Goal: Task Accomplishment & Management: Manage account settings

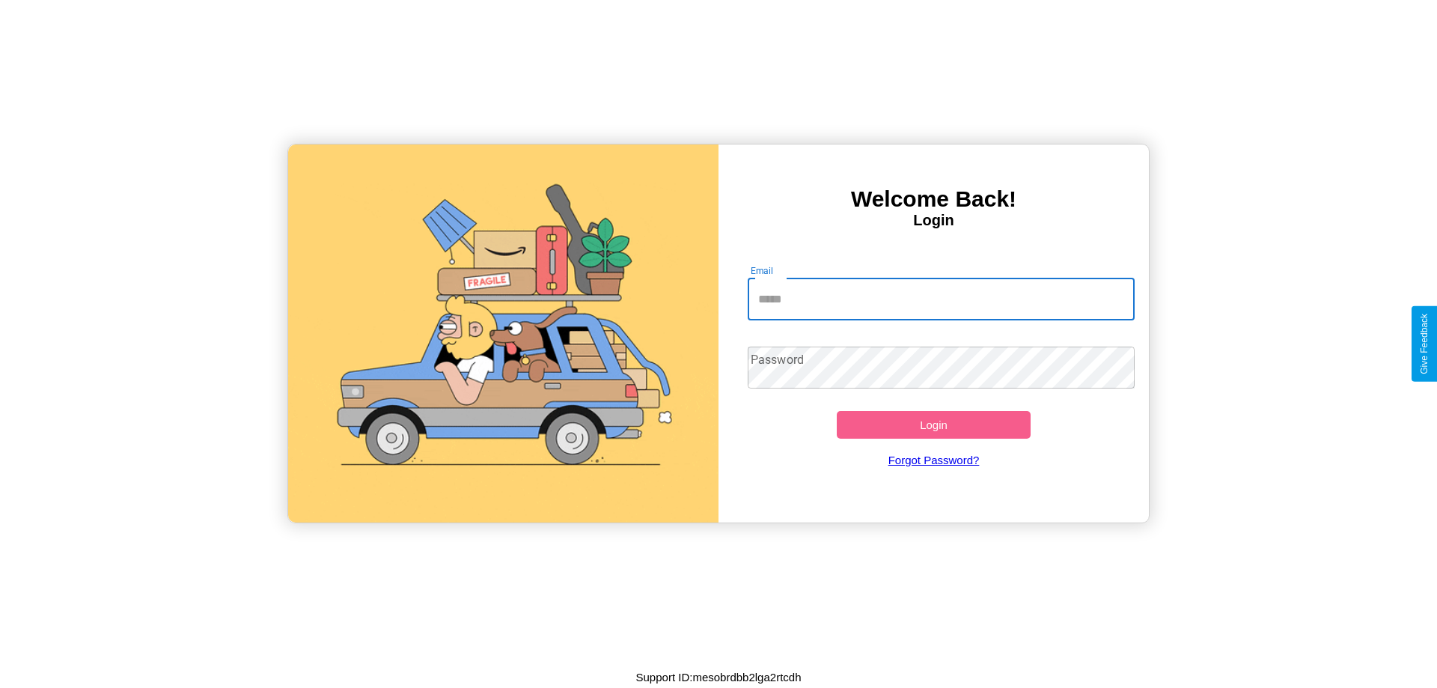
click at [941, 299] on input "Email" at bounding box center [942, 299] width 388 height 42
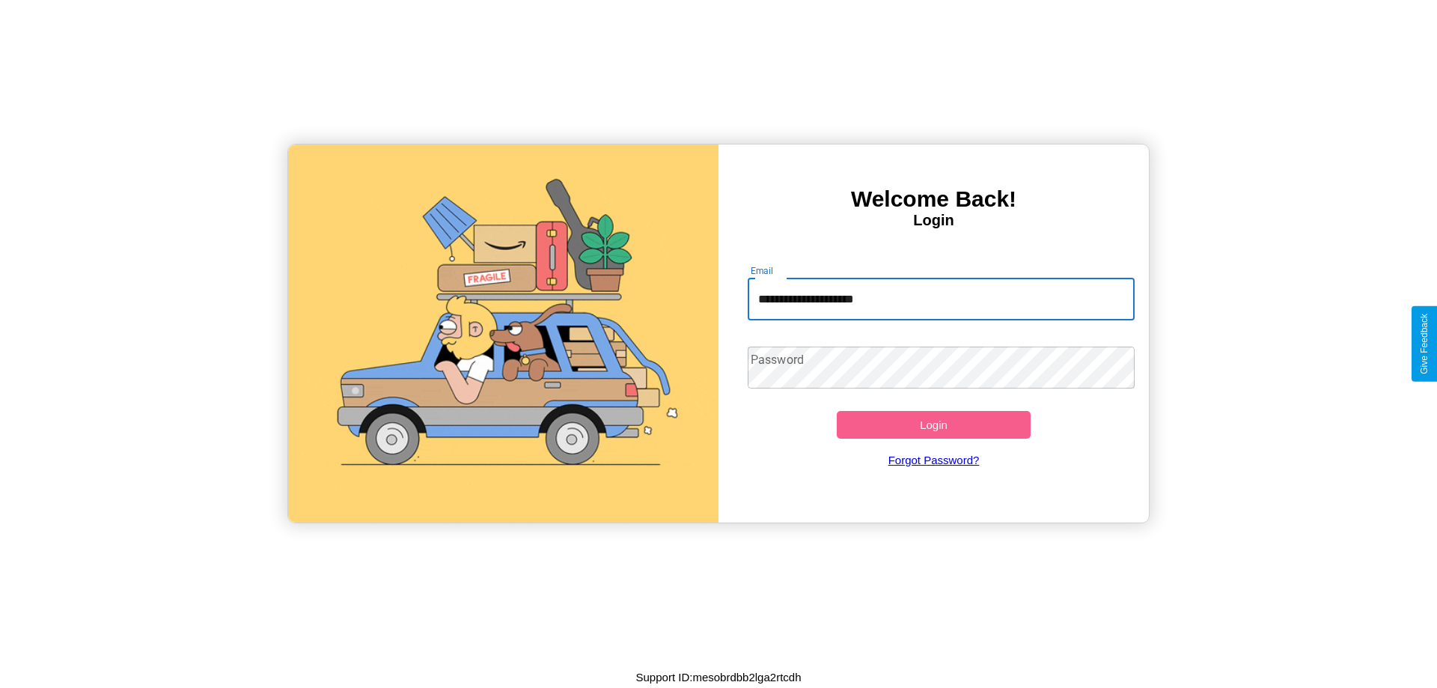
type input "**********"
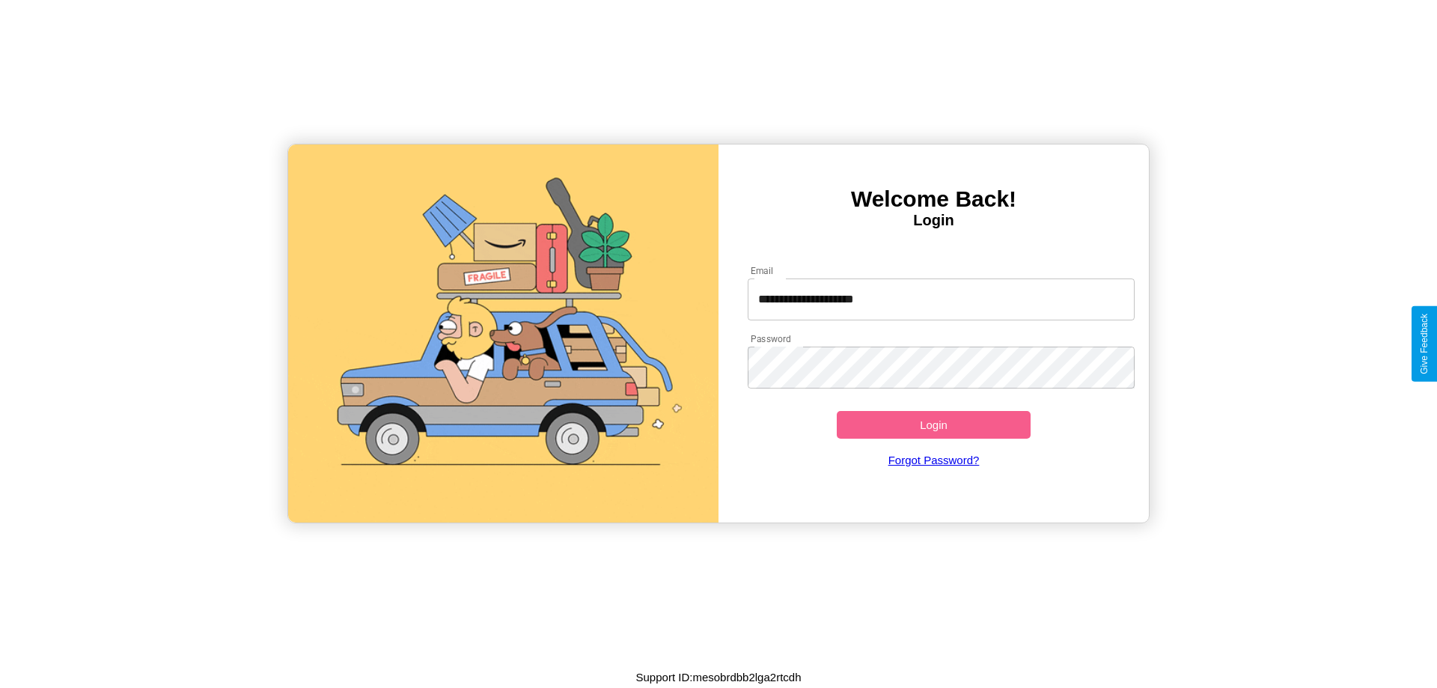
click at [933, 424] on button "Login" at bounding box center [934, 425] width 194 height 28
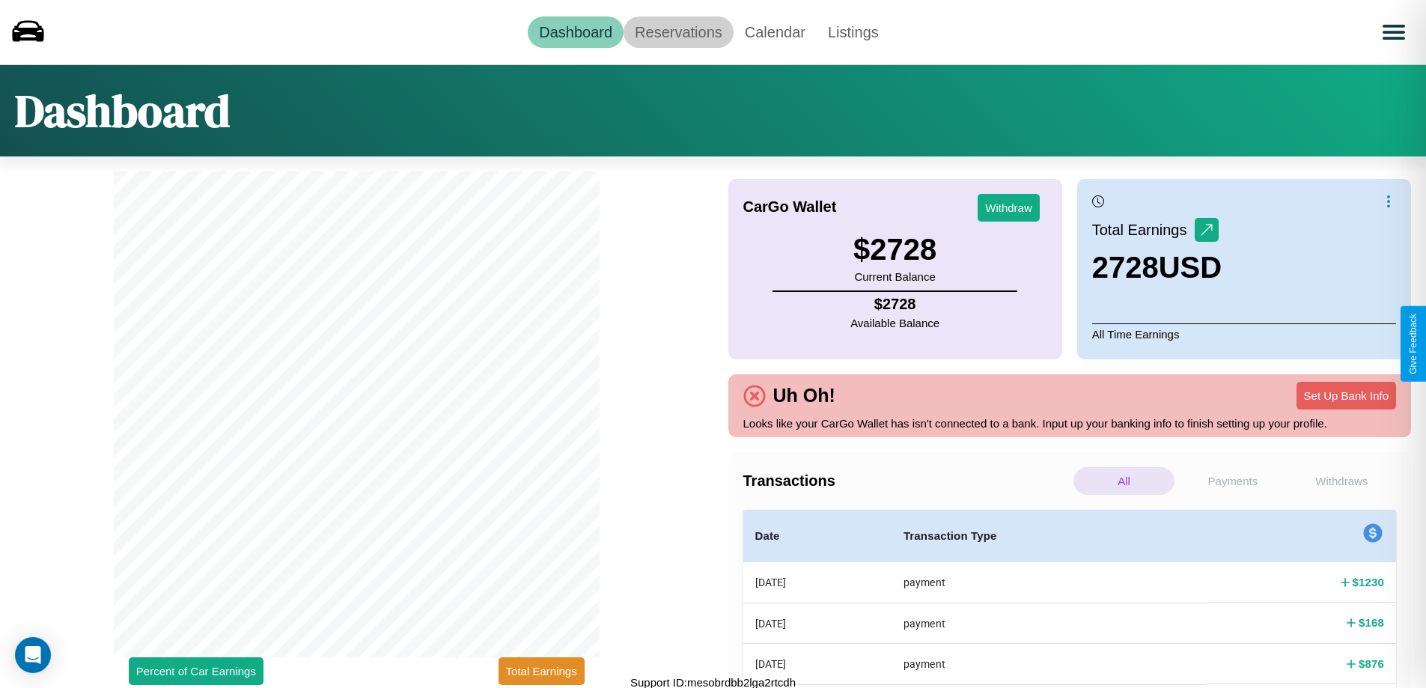
click at [678, 31] on link "Reservations" at bounding box center [678, 31] width 110 height 31
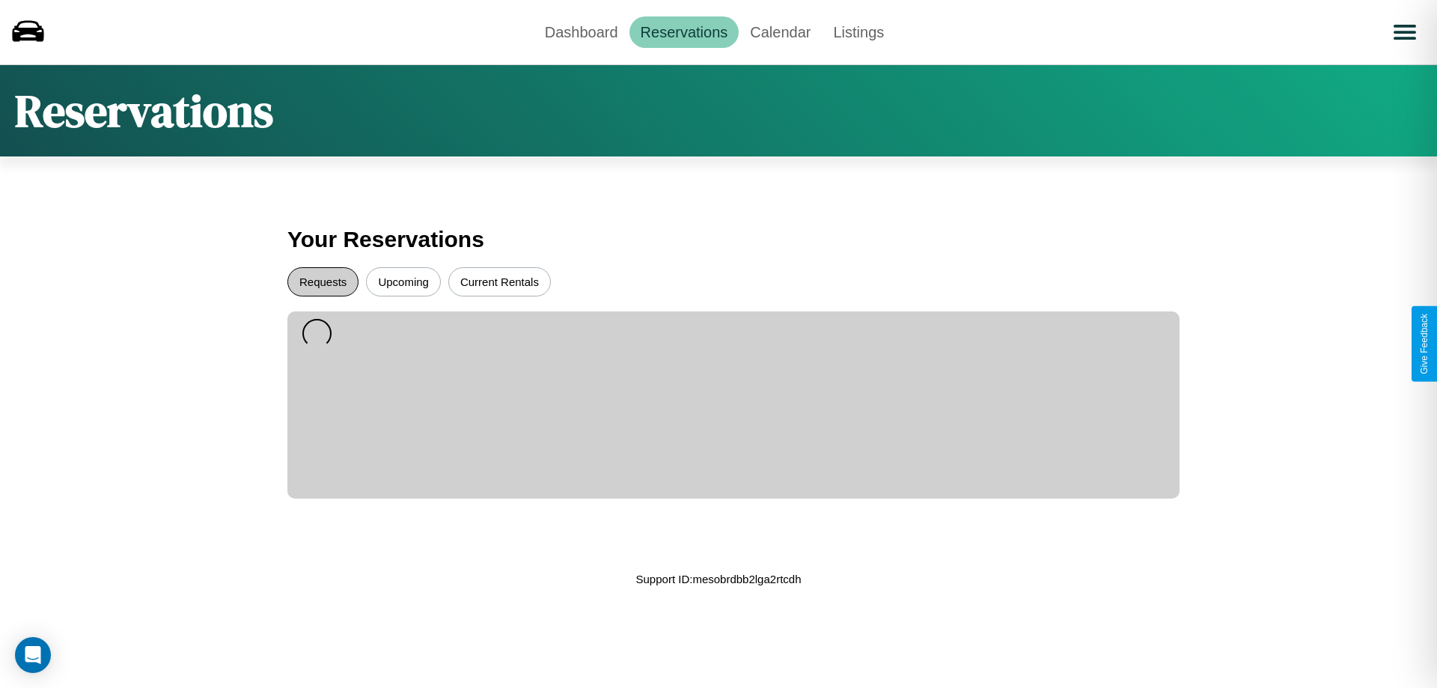
click at [323, 281] on button "Requests" at bounding box center [322, 281] width 71 height 29
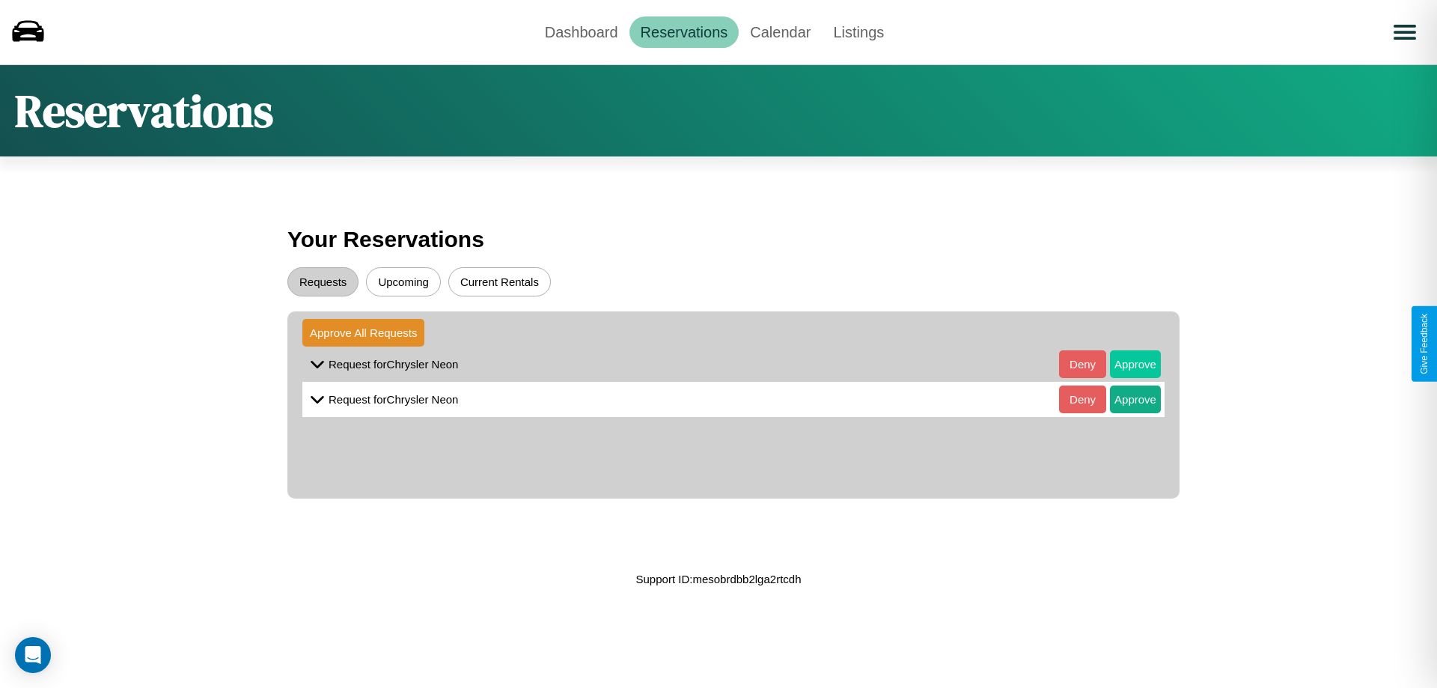
click at [1124, 364] on button "Approve" at bounding box center [1135, 364] width 51 height 28
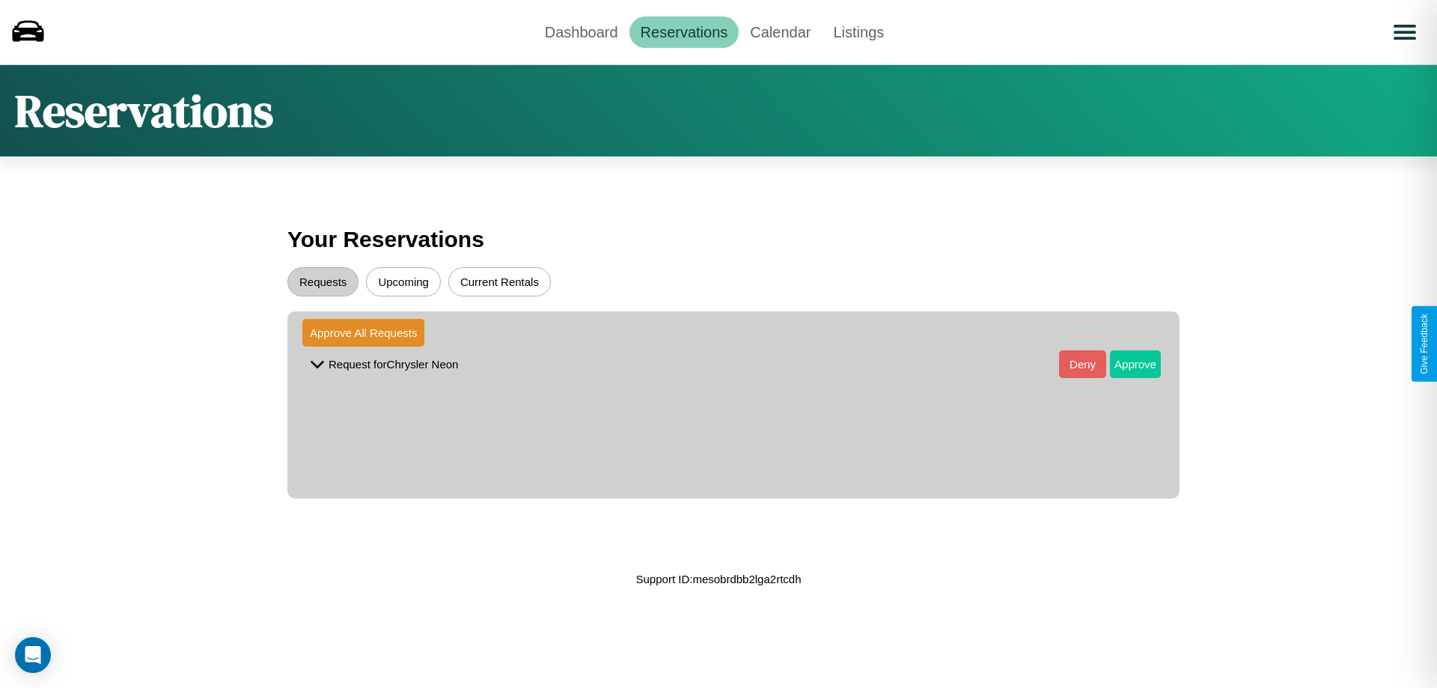
click at [1124, 364] on button "Approve" at bounding box center [1135, 364] width 51 height 28
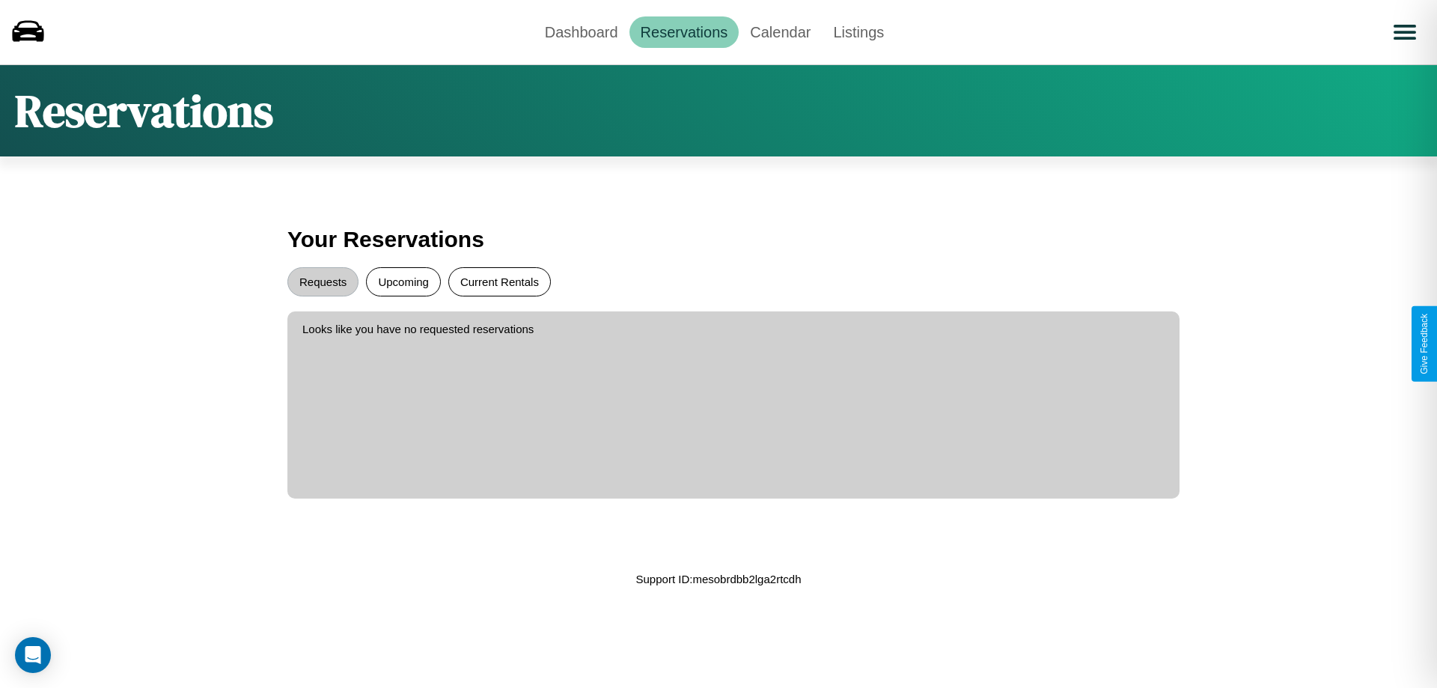
click at [499, 281] on button "Current Rentals" at bounding box center [499, 281] width 103 height 29
click at [581, 31] on link "Dashboard" at bounding box center [582, 31] width 96 height 31
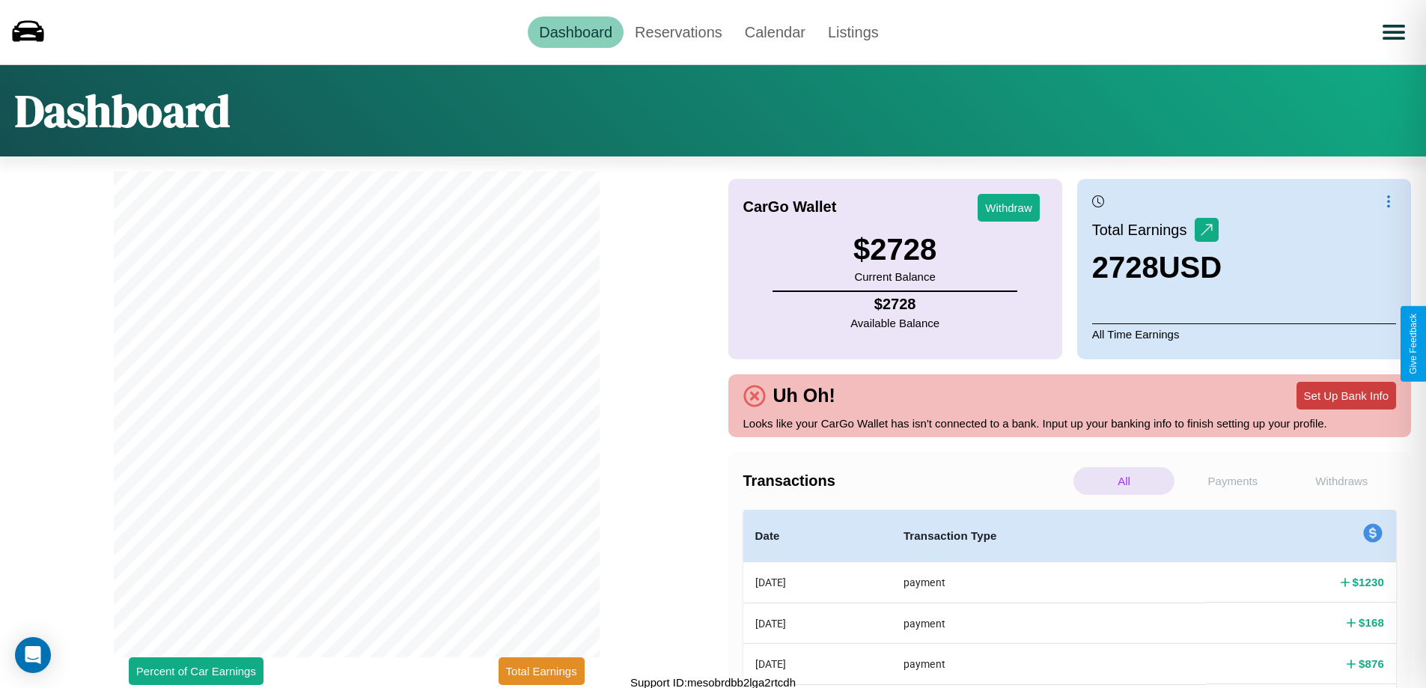
click at [1346, 395] on button "Set Up Bank Info" at bounding box center [1346, 396] width 100 height 28
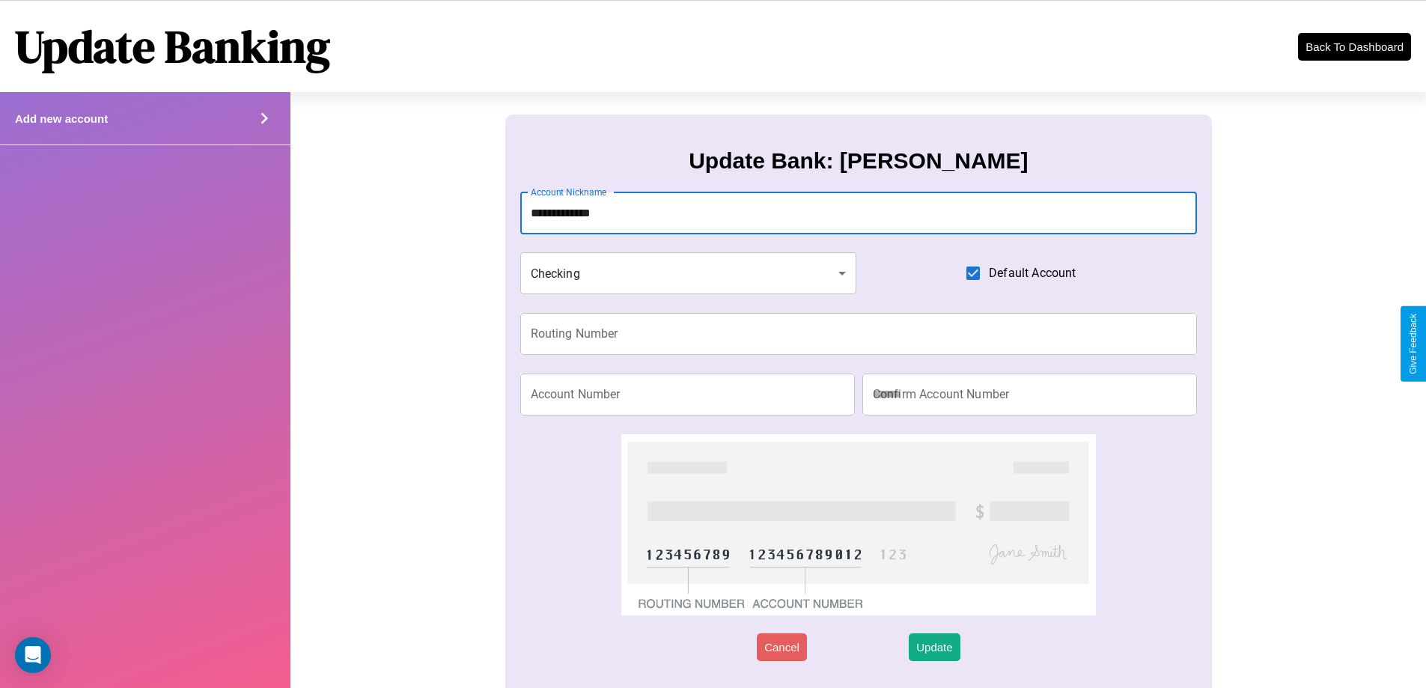
type input "**********"
